Goal: Book appointment/travel/reservation

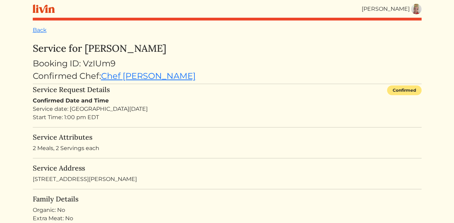
click at [415, 8] on img at bounding box center [416, 9] width 10 height 10
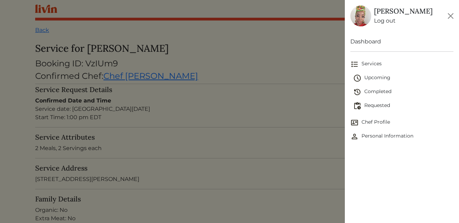
click at [365, 126] on span "Chef Profile" at bounding box center [401, 123] width 103 height 8
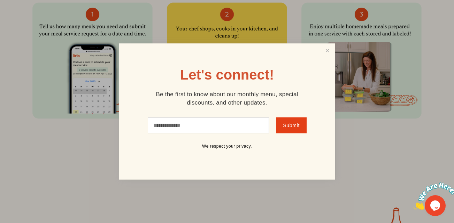
scroll to position [613, 0]
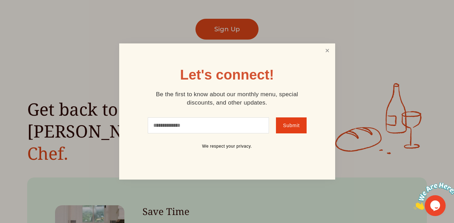
click at [325, 48] on link "Close" at bounding box center [326, 51] width 13 height 13
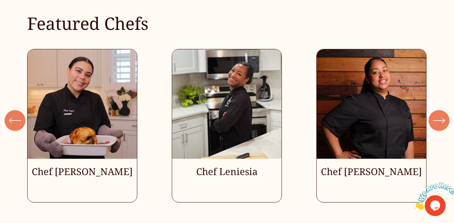
scroll to position [1806, 0]
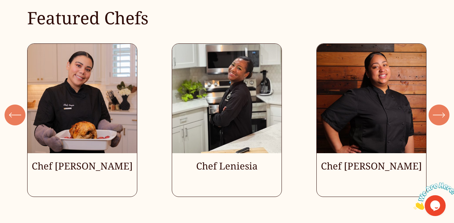
click at [437, 113] on icon "\a \a \a Next\a \a" at bounding box center [438, 115] width 13 height 13
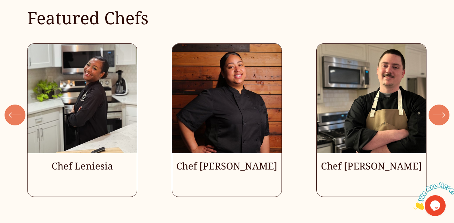
click at [437, 113] on icon "\a \a \a Next\a \a" at bounding box center [438, 115] width 13 height 13
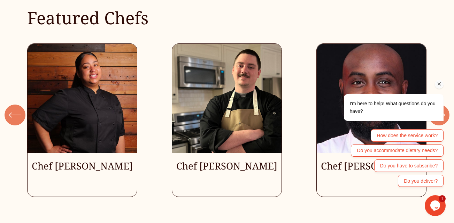
click at [437, 113] on div "I'm here to help! What questions do you have?" at bounding box center [393, 108] width 88 height 16
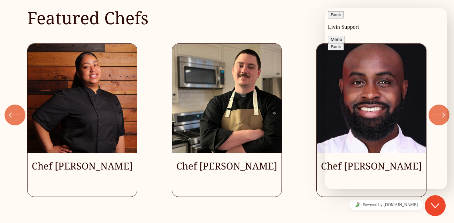
click at [337, 18] on button "Back" at bounding box center [336, 14] width 16 height 7
click at [293, 5] on div "Featured Chefs" at bounding box center [227, 11] width 454 height 33
click at [435, 204] on icon "Close Chat This icon closes the chat window." at bounding box center [435, 206] width 8 height 8
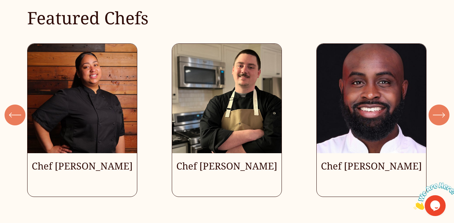
click at [11, 115] on div "\a \a Previous\a \a \a" at bounding box center [15, 115] width 21 height 21
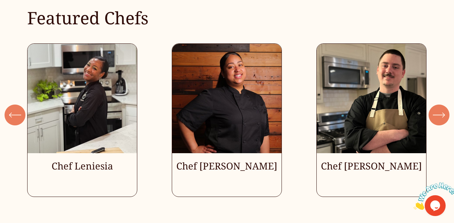
click at [11, 115] on div "\a \a Previous\a \a \a" at bounding box center [15, 115] width 21 height 21
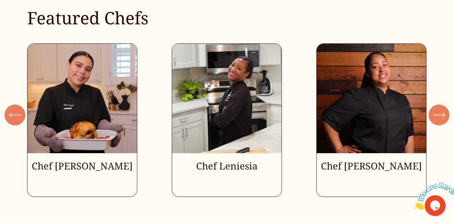
click at [11, 115] on div "\a \a Previous\a \a \a" at bounding box center [15, 115] width 21 height 21
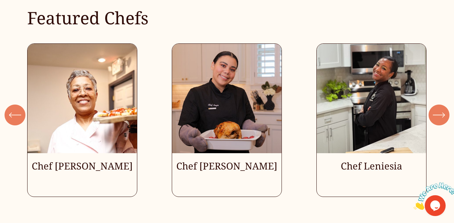
click at [11, 115] on div "\a \a Previous\a \a \a" at bounding box center [15, 115] width 21 height 21
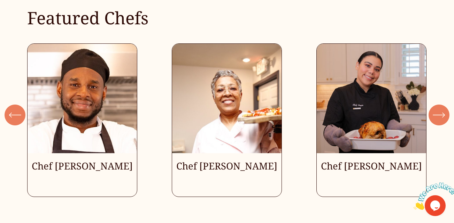
click at [11, 115] on div "\a \a Previous\a \a \a" at bounding box center [15, 115] width 21 height 21
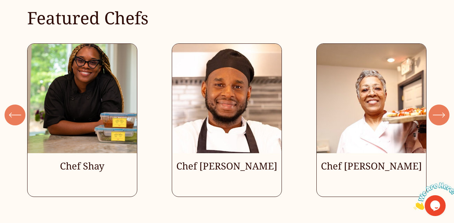
click at [11, 115] on div "\a \a Previous\a \a \a" at bounding box center [15, 115] width 21 height 21
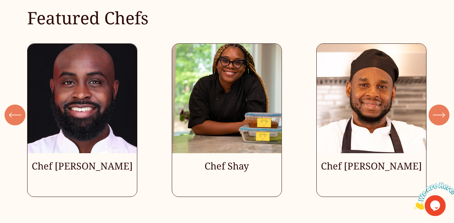
click at [11, 115] on div "\a \a Previous\a \a \a" at bounding box center [15, 115] width 21 height 21
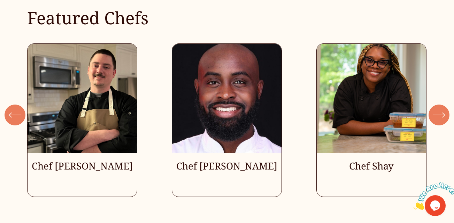
click at [11, 115] on div "\a \a Previous\a \a \a" at bounding box center [15, 115] width 21 height 21
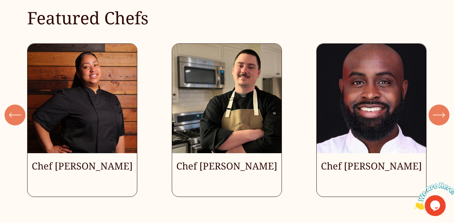
click at [11, 115] on div "\a \a Previous\a \a \a" at bounding box center [15, 115] width 21 height 21
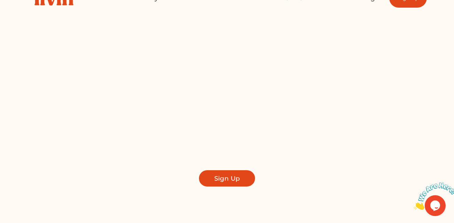
scroll to position [0, 0]
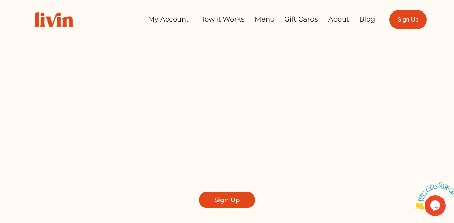
click at [224, 17] on link "How it Works" at bounding box center [222, 20] width 46 height 14
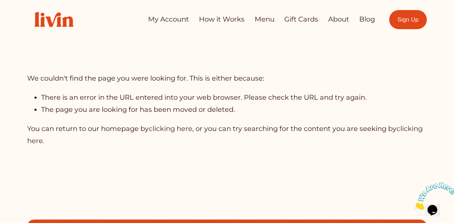
click at [341, 18] on link "About" at bounding box center [338, 20] width 21 height 14
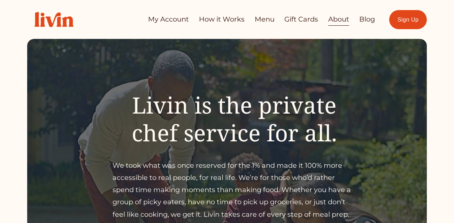
click at [175, 18] on link "My Account" at bounding box center [168, 20] width 41 height 14
click at [50, 17] on img at bounding box center [54, 20] width 54 height 30
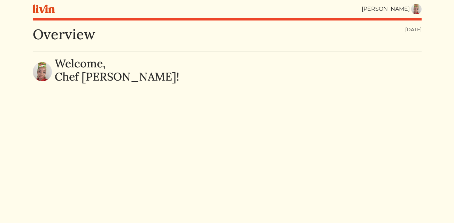
click at [414, 10] on img at bounding box center [416, 9] width 10 height 10
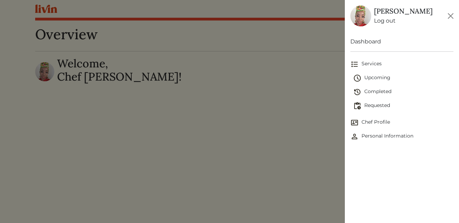
click at [369, 125] on span "Chef Profile" at bounding box center [401, 123] width 103 height 8
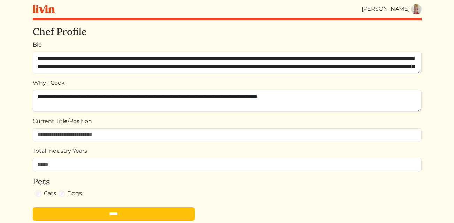
click at [415, 10] on img at bounding box center [416, 9] width 10 height 10
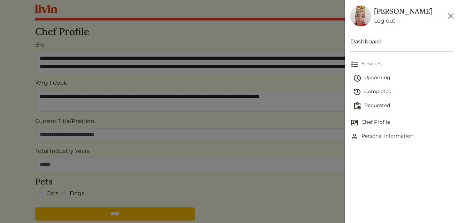
click at [383, 134] on span "Personal Information" at bounding box center [401, 137] width 103 height 8
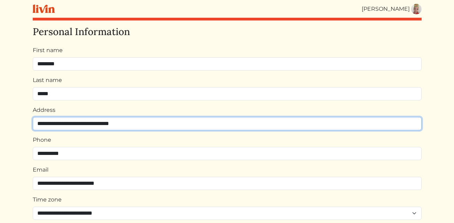
click at [178, 122] on input "**********" at bounding box center [227, 123] width 388 height 13
click at [136, 124] on input "**********" at bounding box center [227, 123] width 388 height 13
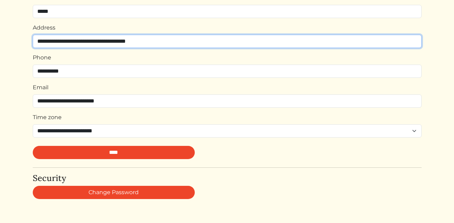
scroll to position [85, 0]
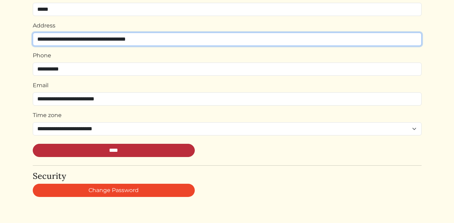
type input "**********"
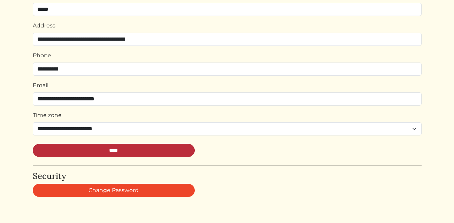
click at [104, 156] on input "****" at bounding box center [114, 150] width 162 height 13
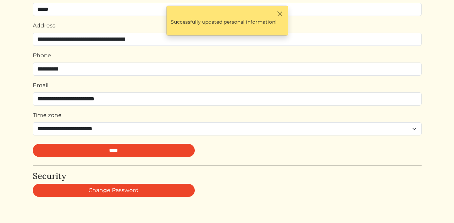
scroll to position [0, 0]
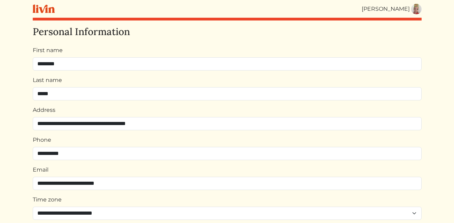
click at [413, 10] on img at bounding box center [416, 9] width 10 height 10
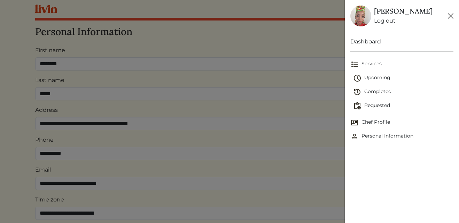
click at [365, 16] on img at bounding box center [360, 16] width 21 height 21
click at [365, 60] on span "Services" at bounding box center [401, 64] width 103 height 8
click at [363, 81] on span "Chef Profile" at bounding box center [401, 80] width 103 height 8
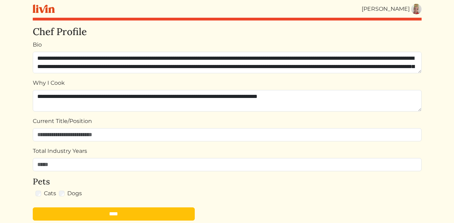
click at [45, 9] on img at bounding box center [44, 9] width 22 height 9
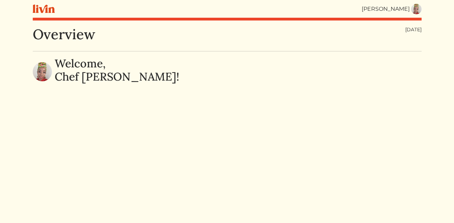
click at [37, 73] on img at bounding box center [42, 71] width 19 height 19
click at [414, 10] on img at bounding box center [416, 9] width 10 height 10
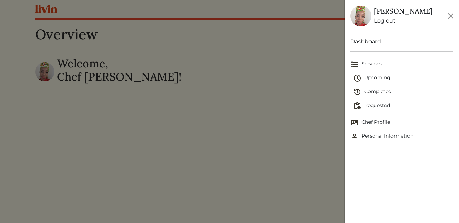
click at [364, 40] on link "Dashboard" at bounding box center [401, 42] width 103 height 8
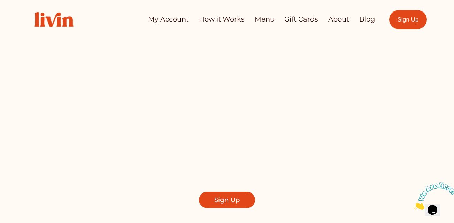
scroll to position [168, 0]
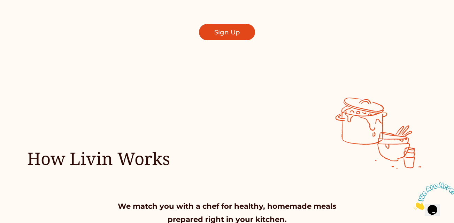
click at [221, 33] on link "Sign Up" at bounding box center [227, 32] width 56 height 16
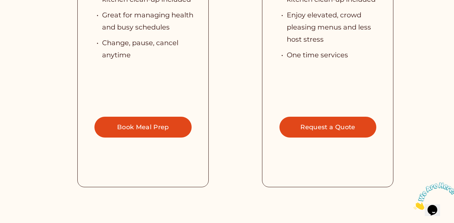
scroll to position [1573, 0]
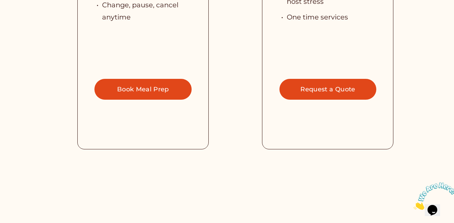
click at [154, 79] on link "Book Meal Prep" at bounding box center [142, 89] width 97 height 21
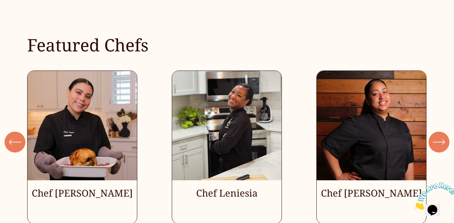
scroll to position [1800, 0]
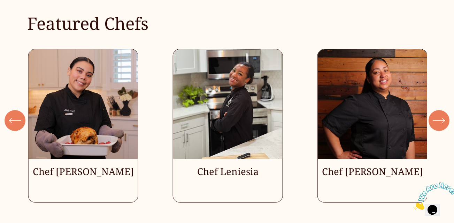
click at [379, 171] on ul "Chef Angie Chef Leniesia" at bounding box center [226, 126] width 399 height 154
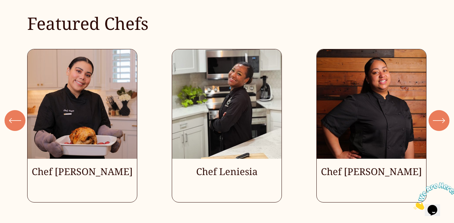
click at [64, 137] on ul "Chef Angie Chef Leniesia" at bounding box center [226, 126] width 399 height 154
click at [68, 165] on ul "Chef Angie Chef Leniesia" at bounding box center [226, 126] width 399 height 154
click at [22, 117] on div "\a \a Previous\a \a \a" at bounding box center [15, 120] width 21 height 21
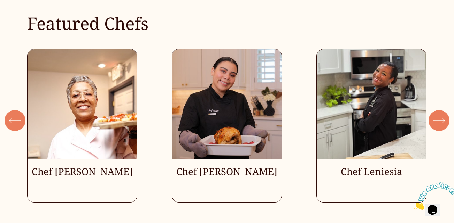
click at [22, 117] on div "\a \a Previous\a \a \a" at bounding box center [15, 120] width 21 height 21
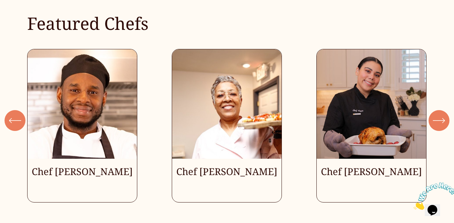
click at [69, 166] on ul "Chef Angie Chef Leniesia" at bounding box center [226, 126] width 399 height 154
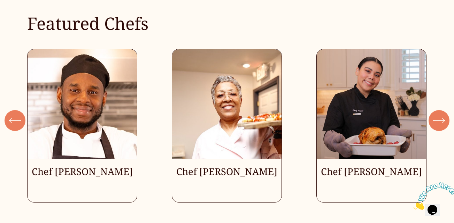
click at [69, 166] on ul "Chef Angie Chef Leniesia" at bounding box center [226, 126] width 399 height 154
click at [442, 119] on icon "\a \a \a Next\a \a" at bounding box center [438, 121] width 13 height 13
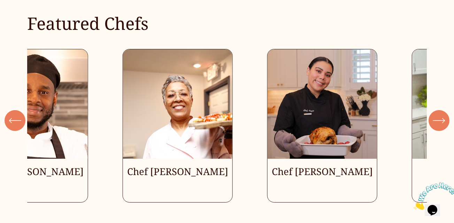
click at [442, 119] on icon "\a \a \a Next\a \a" at bounding box center [438, 121] width 13 height 13
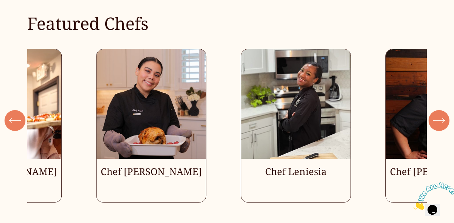
click at [442, 119] on icon "\a \a \a Next\a \a" at bounding box center [438, 121] width 13 height 13
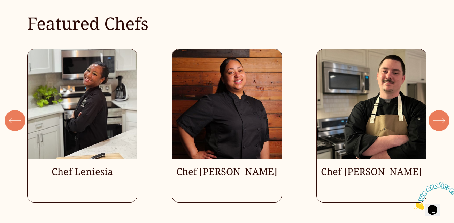
click at [331, 92] on ul "Chef Angie Chef Leniesia" at bounding box center [226, 126] width 399 height 154
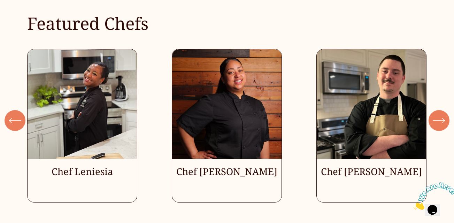
drag, startPoint x: 331, startPoint y: 92, endPoint x: 435, endPoint y: 112, distance: 105.6
click at [435, 115] on icon "\a \a \a Next\a \a" at bounding box center [438, 121] width 13 height 13
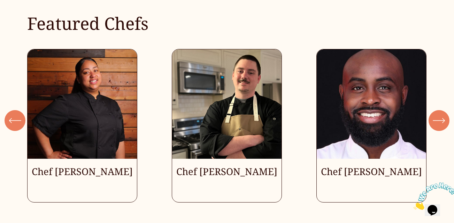
click at [435, 115] on icon "\a \a \a Next\a \a" at bounding box center [438, 121] width 13 height 13
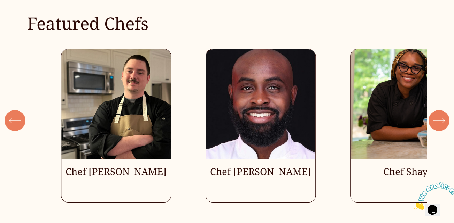
click at [435, 115] on icon "\a \a \a Next\a \a" at bounding box center [438, 121] width 13 height 13
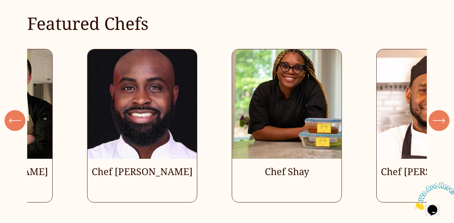
click at [435, 115] on icon "\a \a \a Next\a \a" at bounding box center [438, 121] width 13 height 13
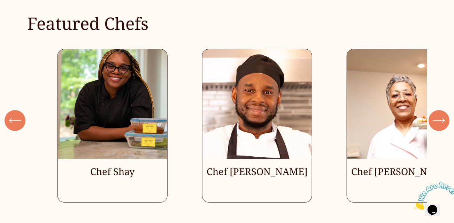
click at [435, 115] on icon "\a \a \a Next\a \a" at bounding box center [438, 121] width 13 height 13
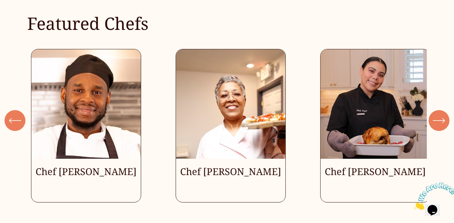
click at [435, 115] on icon "\a \a \a Next\a \a" at bounding box center [438, 121] width 13 height 13
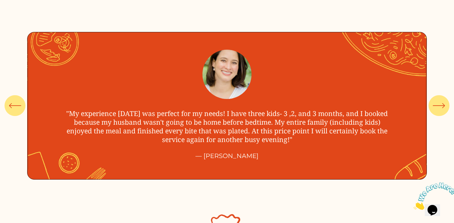
scroll to position [2326, 0]
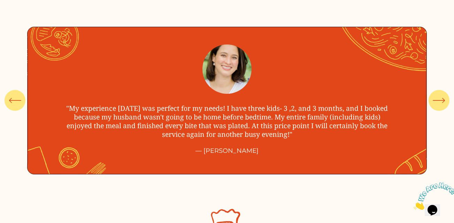
click at [442, 97] on icon "\a \a \a Next\a \a" at bounding box center [438, 100] width 13 height 13
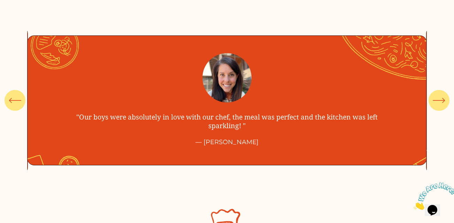
click at [442, 97] on icon "\a \a \a Next\a \a" at bounding box center [438, 100] width 13 height 13
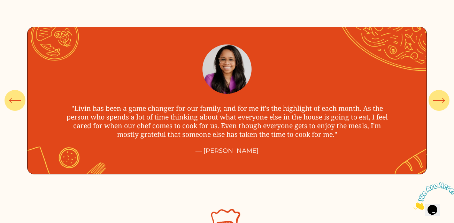
click at [442, 97] on icon "\a \a \a Next\a \a" at bounding box center [438, 100] width 13 height 13
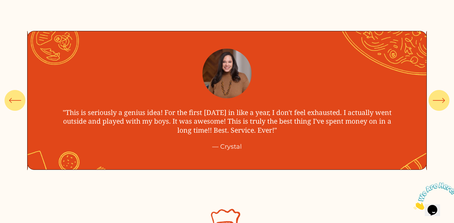
click at [442, 97] on icon "\a \a \a Next\a \a" at bounding box center [438, 100] width 13 height 13
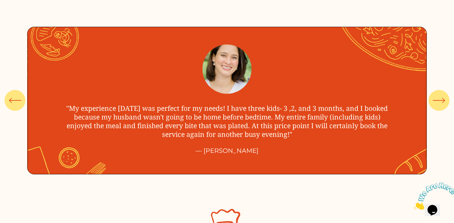
click at [442, 97] on icon "\a \a \a Next\a \a" at bounding box center [438, 100] width 13 height 13
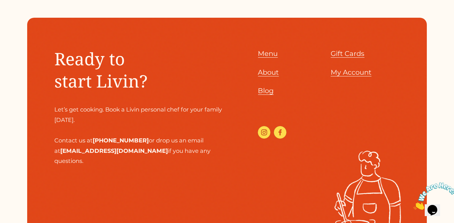
scroll to position [2890, 0]
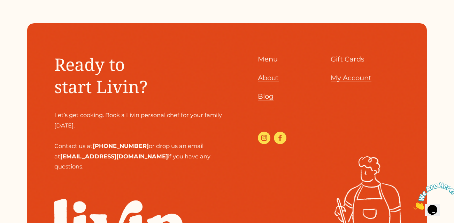
click at [269, 61] on span "Menu" at bounding box center [268, 59] width 20 height 8
click at [347, 81] on span "My Account" at bounding box center [350, 78] width 41 height 8
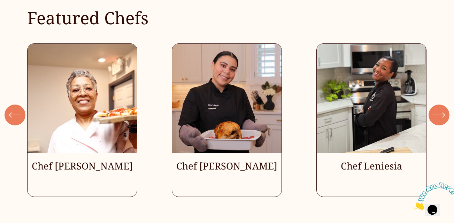
scroll to position [1811, 0]
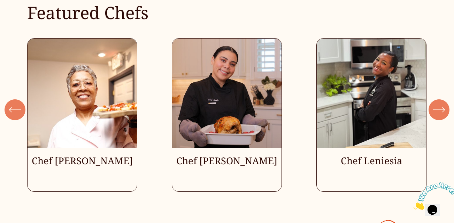
click at [435, 104] on icon "\a \a \a Next\a \a" at bounding box center [438, 110] width 13 height 13
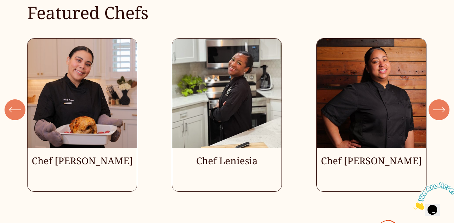
click at [435, 104] on icon "\a \a \a Next\a \a" at bounding box center [438, 110] width 13 height 13
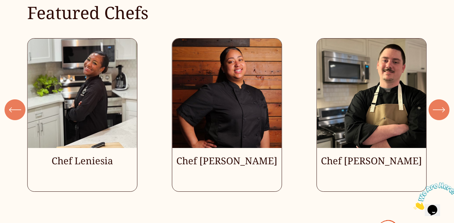
click at [435, 104] on icon "\a \a \a Next\a \a" at bounding box center [438, 110] width 13 height 13
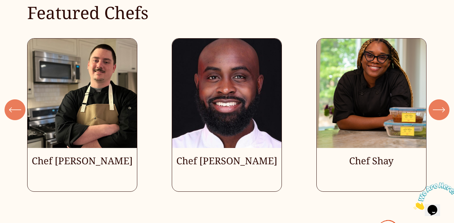
click at [234, 157] on ul "Chef Angie Chef Leniesia" at bounding box center [226, 115] width 399 height 154
click at [221, 156] on ul "Chef Angie Chef Leniesia" at bounding box center [226, 115] width 399 height 154
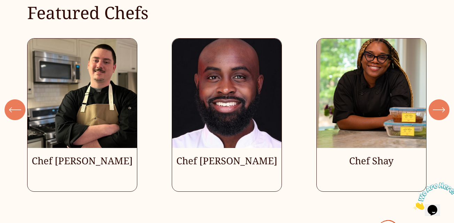
click at [221, 156] on ul "Chef Angie Chef Leniesia" at bounding box center [226, 115] width 399 height 154
drag, startPoint x: 221, startPoint y: 156, endPoint x: 215, endPoint y: 151, distance: 7.7
click at [215, 151] on ul "Chef Angie Chef Leniesia" at bounding box center [226, 115] width 399 height 154
click at [385, 153] on ul "Chef Angie Chef Leniesia" at bounding box center [226, 115] width 399 height 154
click at [382, 156] on ul "Chef Angie Chef Leniesia" at bounding box center [226, 115] width 399 height 154
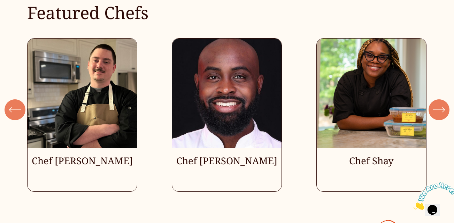
click at [441, 113] on div "\a \a \a Next\a \a" at bounding box center [438, 110] width 21 height 21
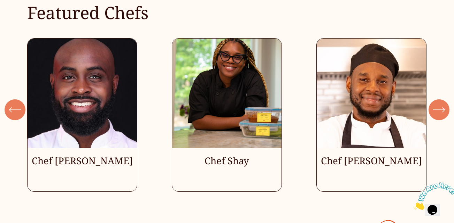
click at [441, 113] on div "\a \a \a Next\a \a" at bounding box center [438, 110] width 21 height 21
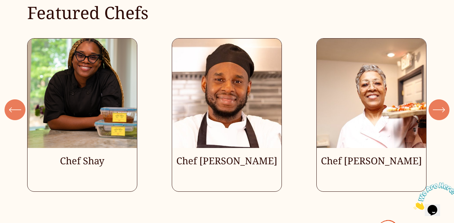
click at [385, 153] on ul "Chef Angie Chef Leniesia" at bounding box center [226, 115] width 399 height 154
click at [437, 111] on div "\a \a \a Next\a \a" at bounding box center [438, 110] width 21 height 21
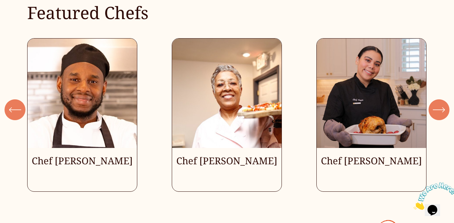
click at [437, 111] on div "\a \a \a Next\a \a" at bounding box center [438, 110] width 21 height 21
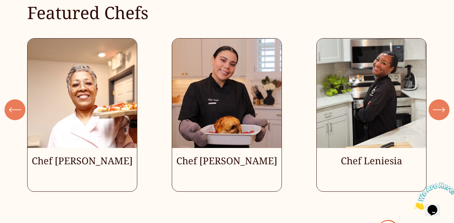
click at [353, 161] on ul "Chef Angie Chef Leniesia" at bounding box center [226, 115] width 399 height 154
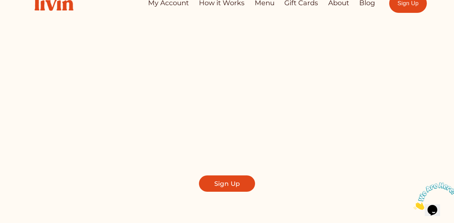
scroll to position [0, 0]
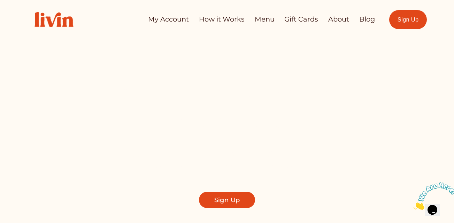
click at [261, 20] on link "Menu" at bounding box center [264, 20] width 20 height 14
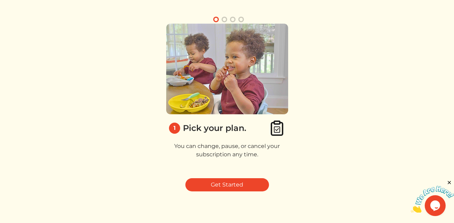
scroll to position [61, 0]
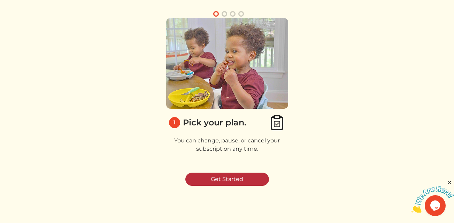
click at [200, 180] on link "Get Started" at bounding box center [227, 179] width 84 height 13
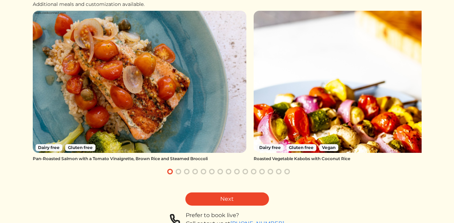
scroll to position [111, 0]
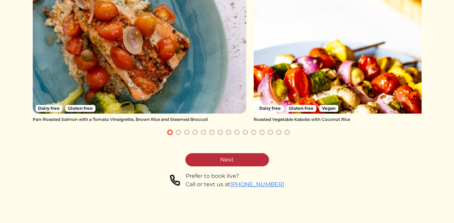
click at [200, 161] on link "Next" at bounding box center [227, 160] width 84 height 13
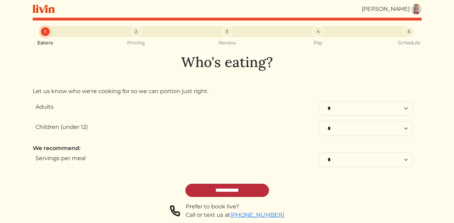
click at [225, 191] on input "**********" at bounding box center [227, 190] width 84 height 13
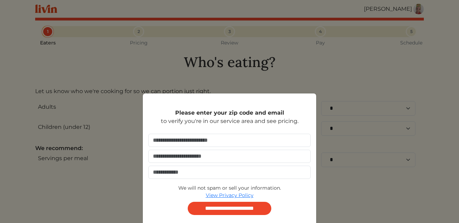
click at [228, 77] on div "**********" at bounding box center [229, 111] width 459 height 223
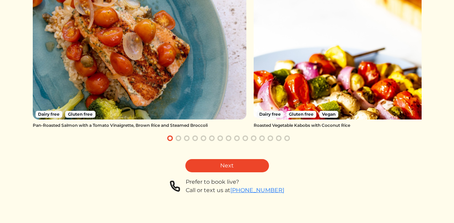
scroll to position [111, 0]
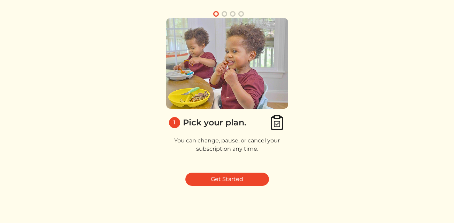
scroll to position [61, 0]
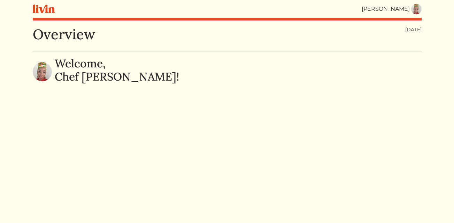
click at [44, 8] on img at bounding box center [44, 9] width 22 height 9
click at [415, 9] on img at bounding box center [416, 9] width 10 height 10
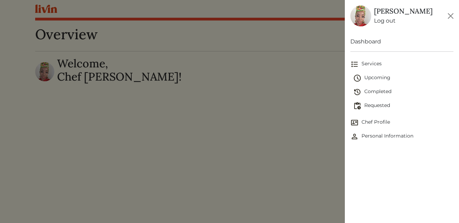
click at [367, 125] on span "Chef Profile" at bounding box center [401, 123] width 103 height 8
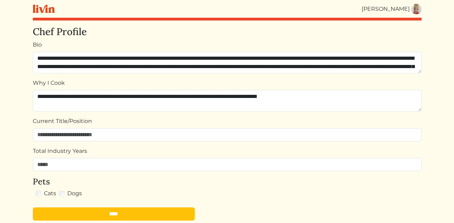
click at [37, 11] on img at bounding box center [44, 9] width 22 height 9
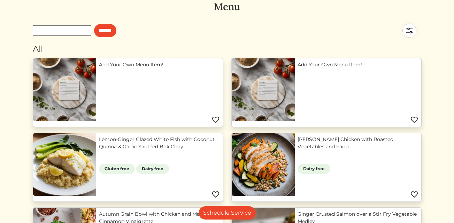
scroll to position [57, 0]
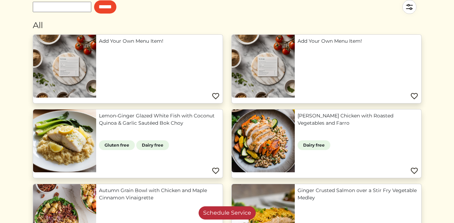
click at [229, 208] on link "Schedule Service" at bounding box center [226, 213] width 57 height 13
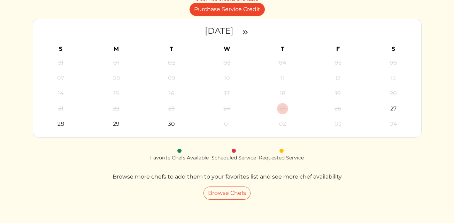
scroll to position [53, 0]
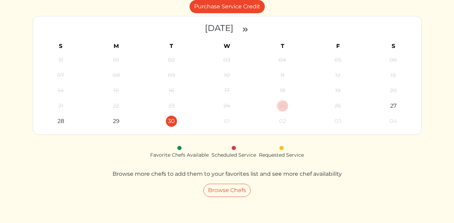
click at [173, 121] on div "30" at bounding box center [171, 121] width 11 height 11
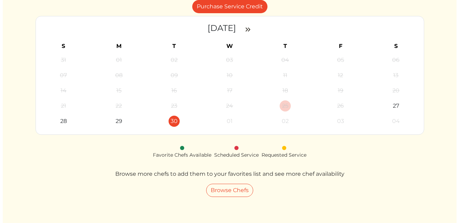
scroll to position [0, 0]
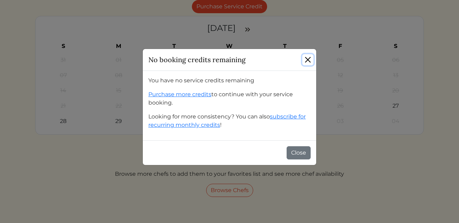
click at [308, 58] on button "Close" at bounding box center [307, 59] width 11 height 11
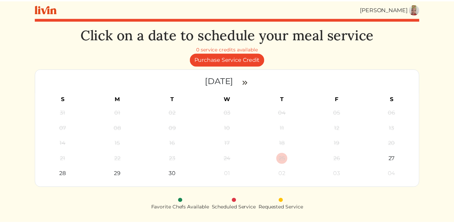
scroll to position [53, 0]
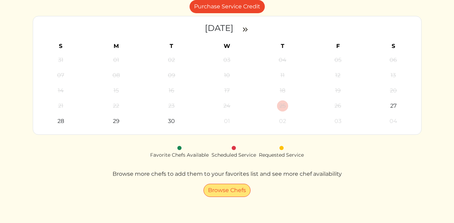
click at [226, 189] on link "Browse Chefs" at bounding box center [226, 190] width 47 height 13
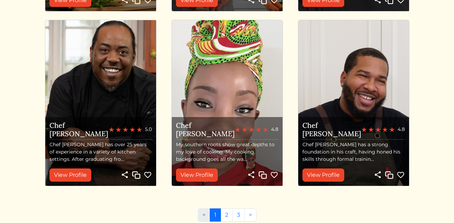
scroll to position [774, 0]
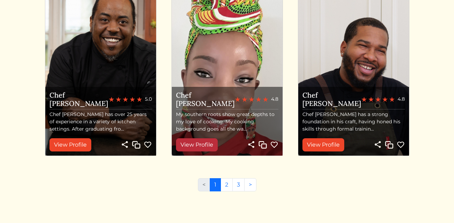
click at [186, 147] on link "View Profile" at bounding box center [197, 145] width 42 height 13
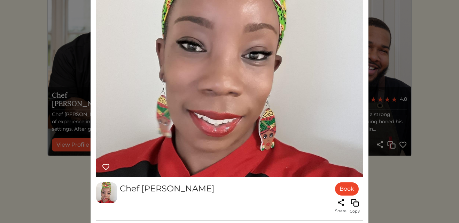
scroll to position [0, 0]
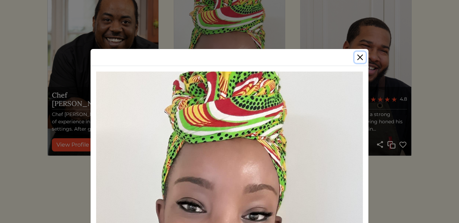
click at [358, 57] on button "Close" at bounding box center [359, 57] width 11 height 11
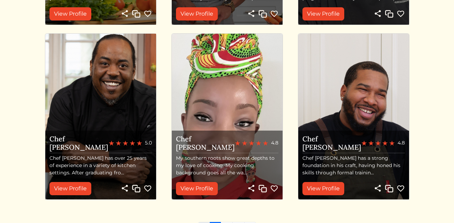
scroll to position [774, 0]
